Goal: Communication & Community: Share content

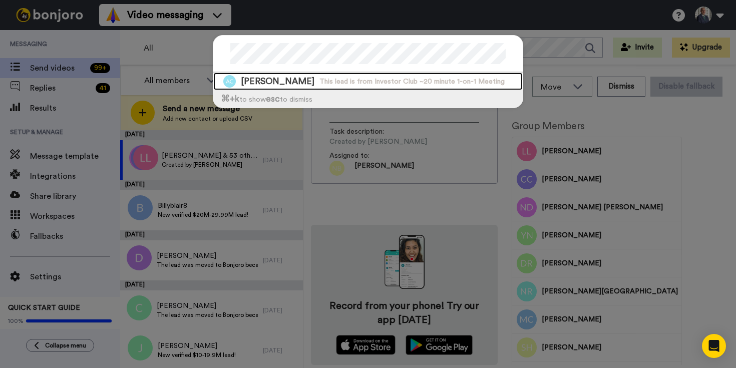
drag, startPoint x: 271, startPoint y: 85, endPoint x: 387, endPoint y: 73, distance: 115.8
click at [271, 85] on span "Antonio Chavez" at bounding box center [278, 81] width 74 height 13
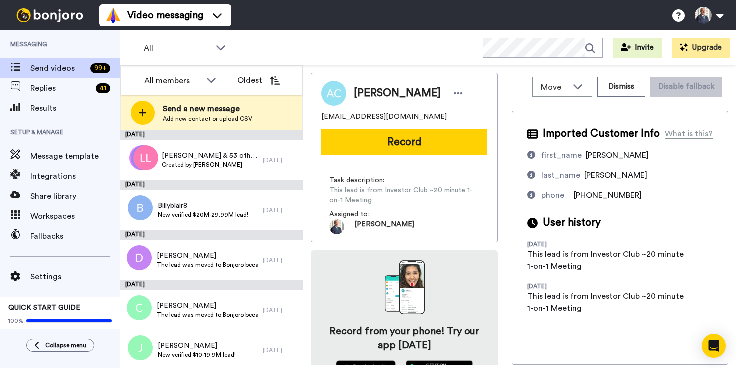
click at [398, 144] on button "Record" at bounding box center [405, 142] width 166 height 26
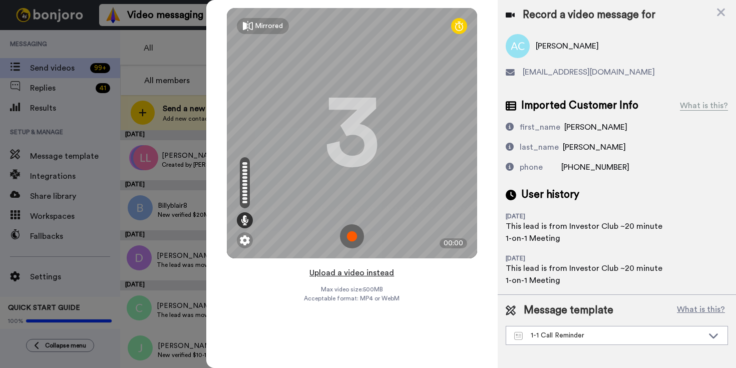
click at [356, 272] on button "Upload a video instead" at bounding box center [351, 272] width 91 height 13
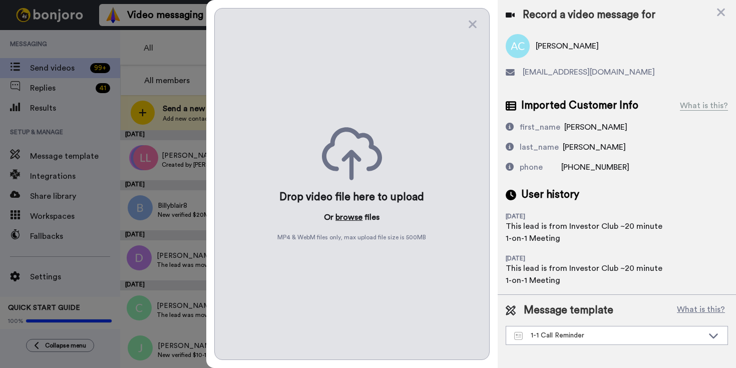
click at [358, 215] on button "browse" at bounding box center [349, 217] width 27 height 12
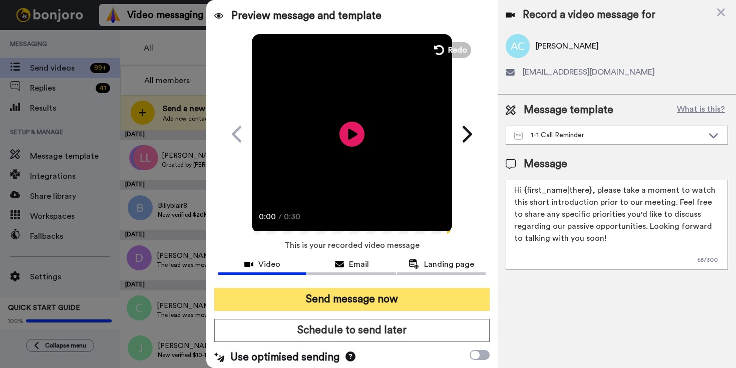
click at [388, 300] on button "Send message now" at bounding box center [351, 299] width 275 height 23
